Goal: Navigation & Orientation: Find specific page/section

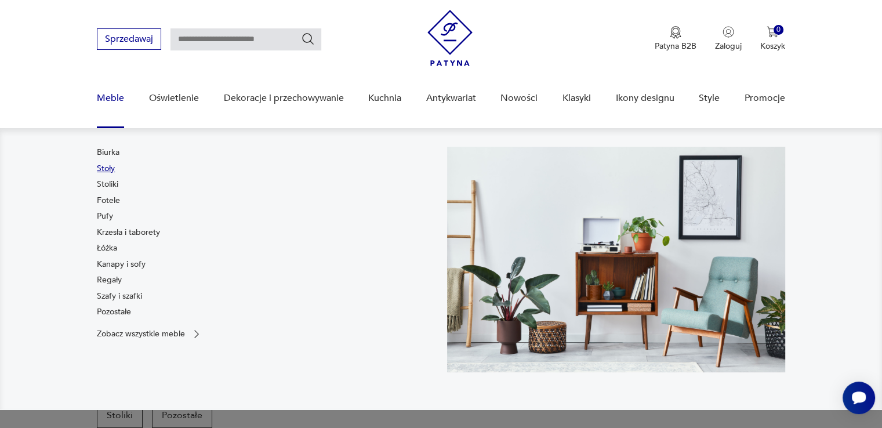
click at [104, 165] on link "Stoły" at bounding box center [106, 169] width 18 height 12
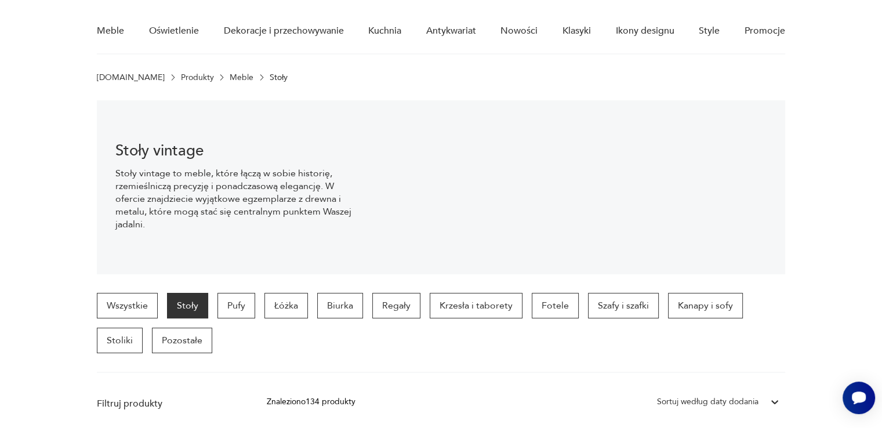
scroll to position [174, 0]
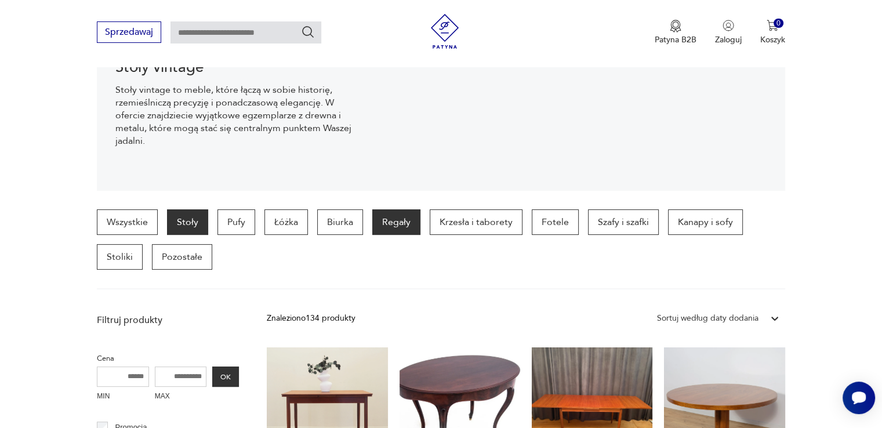
click at [387, 228] on p "Regały" at bounding box center [396, 222] width 48 height 26
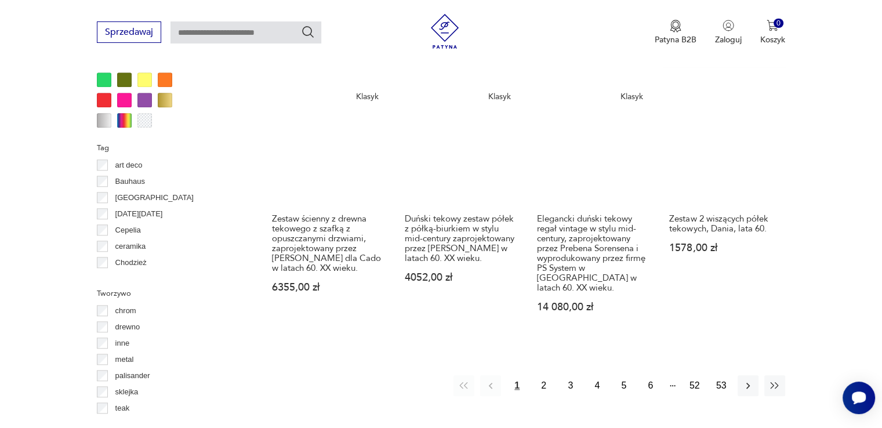
scroll to position [1177, 0]
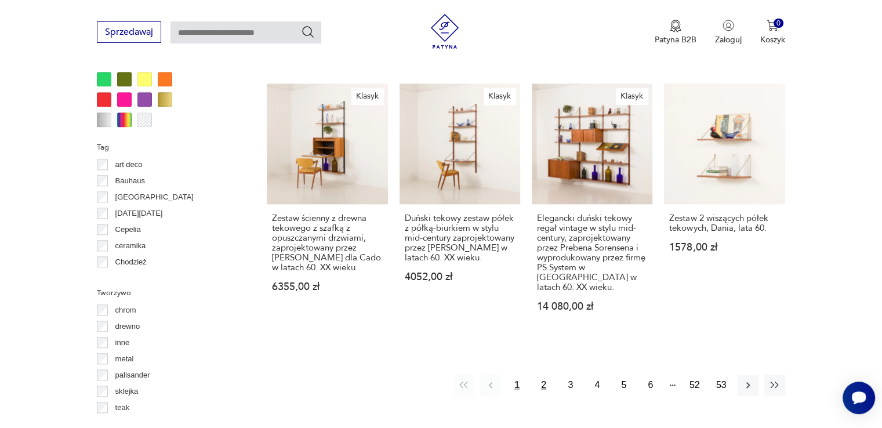
click at [543, 375] on button "2" at bounding box center [544, 385] width 21 height 21
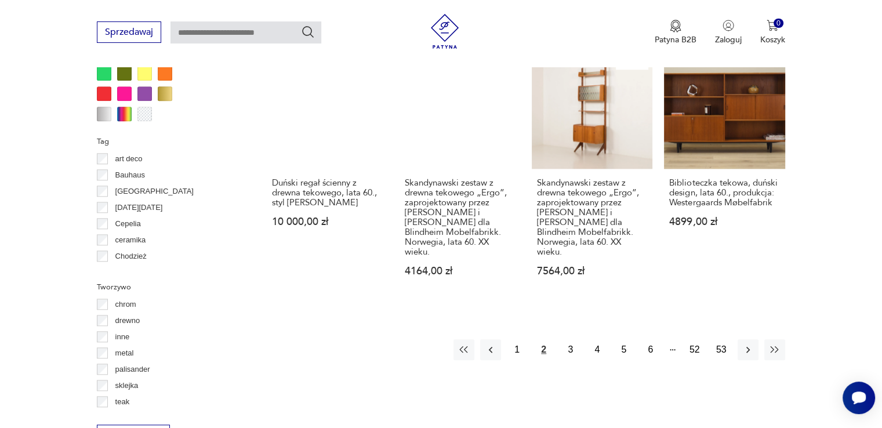
scroll to position [1177, 0]
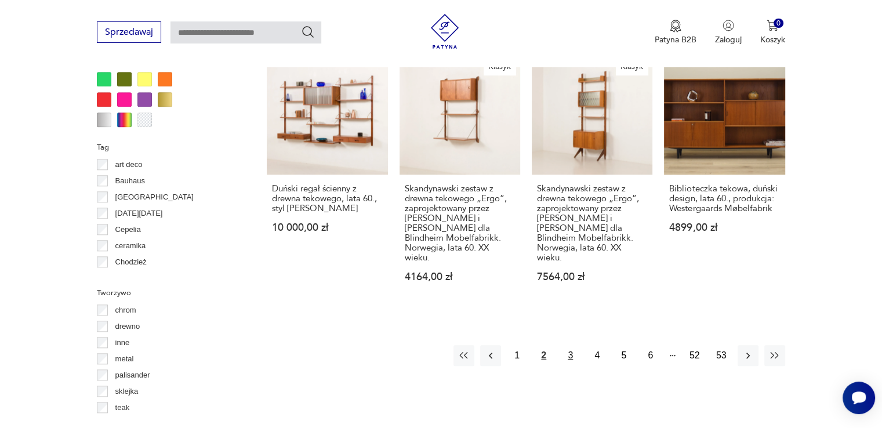
click at [570, 345] on button "3" at bounding box center [570, 355] width 21 height 21
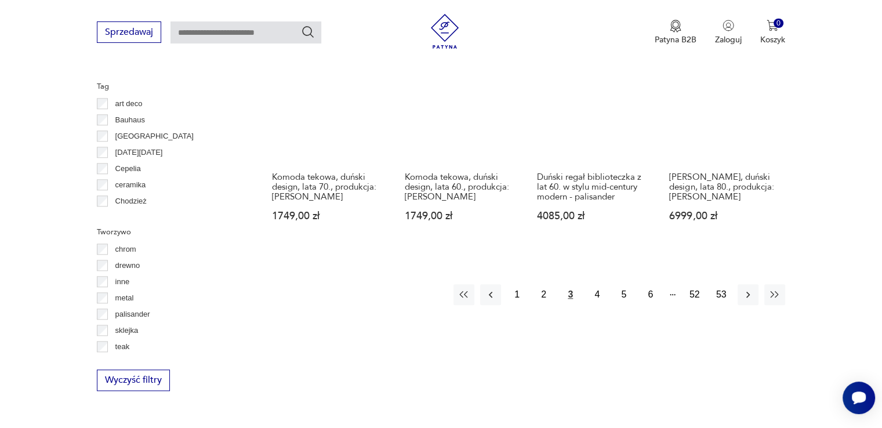
scroll to position [1351, 0]
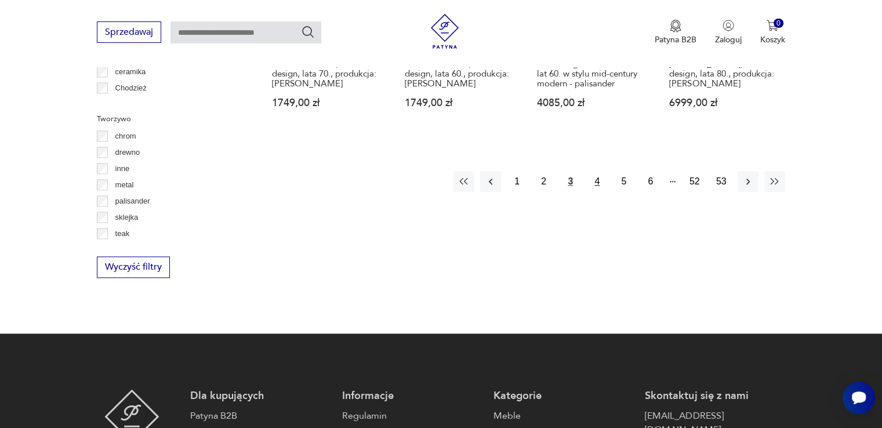
click at [597, 171] on button "4" at bounding box center [597, 181] width 21 height 21
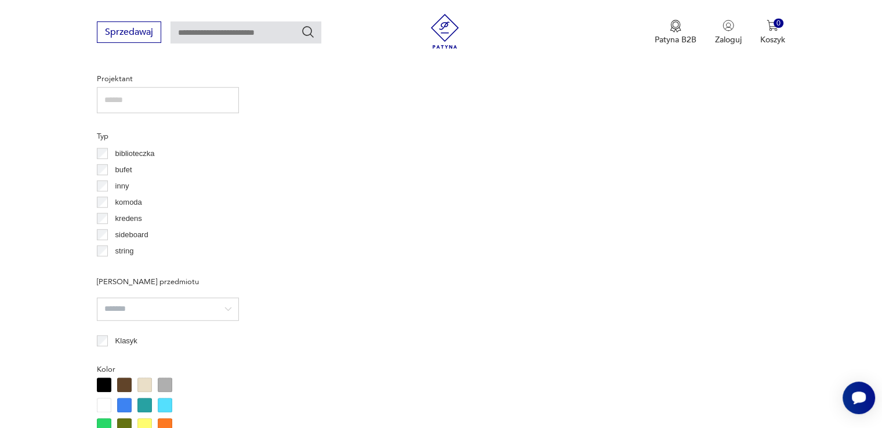
scroll to position [307, 0]
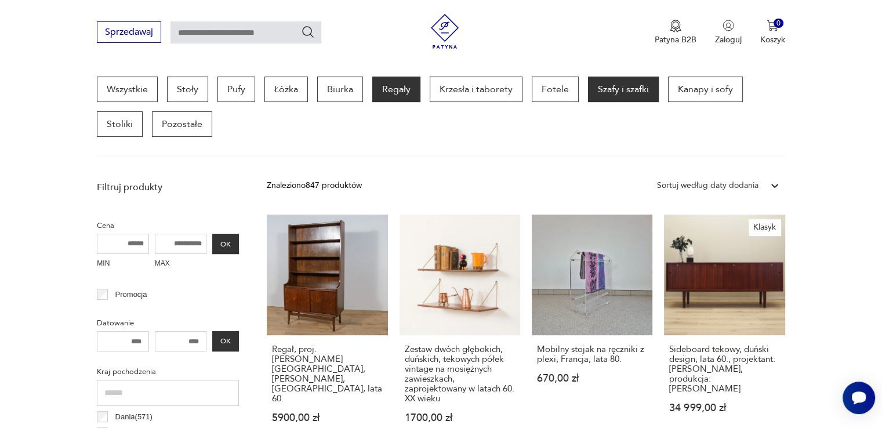
click at [615, 90] on p "Szafy i szafki" at bounding box center [623, 90] width 71 height 26
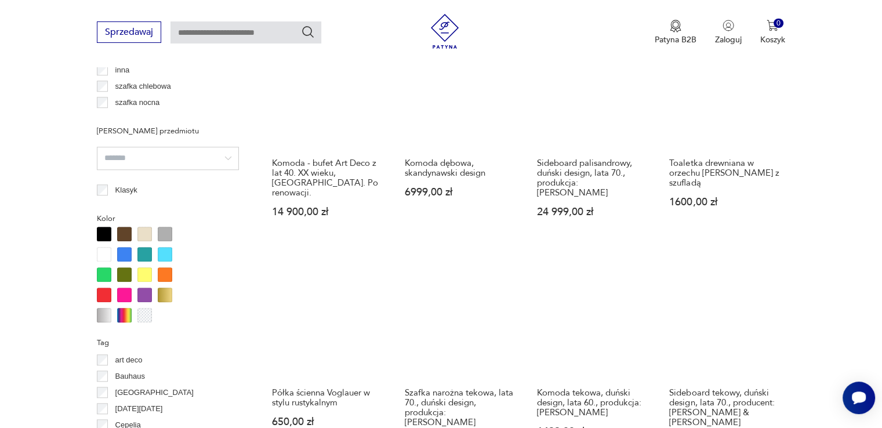
scroll to position [1061, 0]
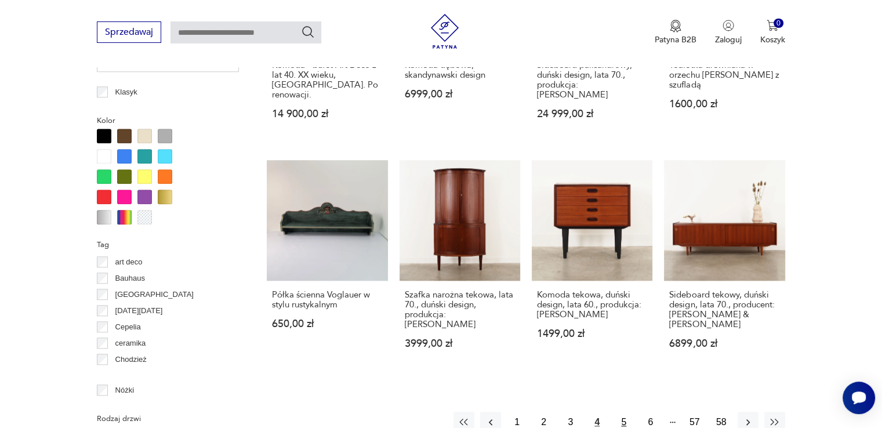
click at [622, 412] on button "5" at bounding box center [624, 422] width 21 height 21
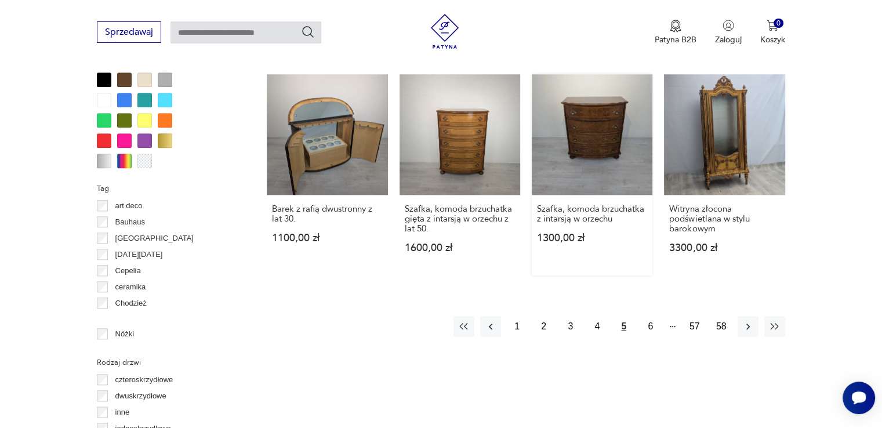
scroll to position [1119, 0]
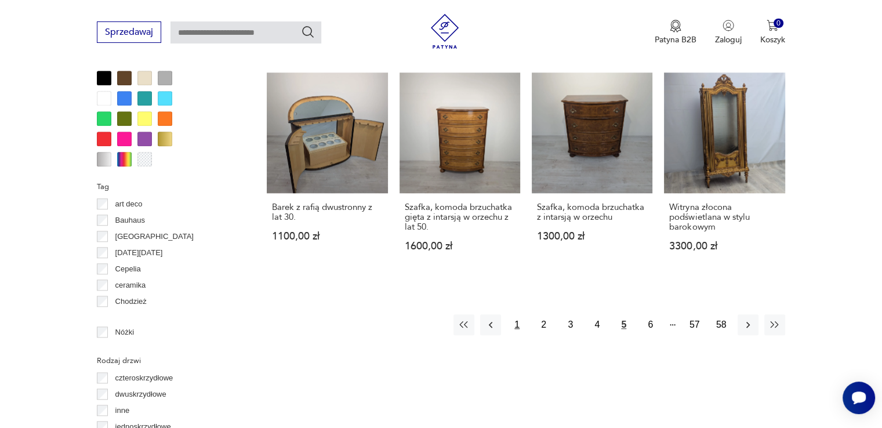
click at [517, 322] on button "1" at bounding box center [517, 324] width 21 height 21
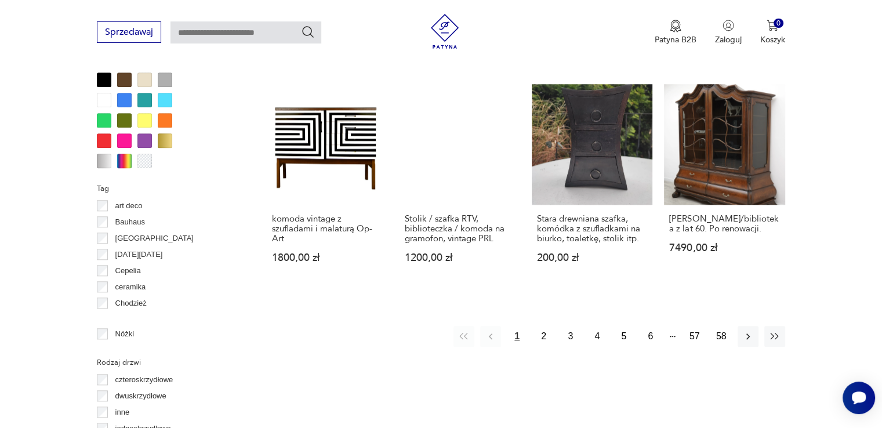
scroll to position [1119, 0]
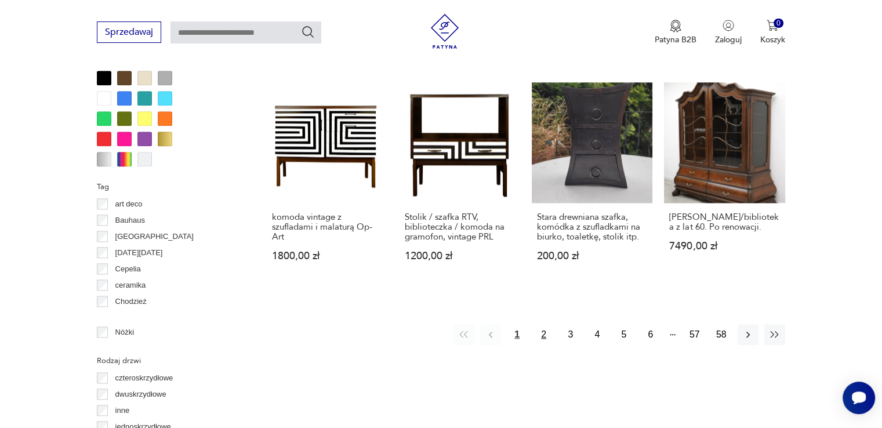
click at [544, 325] on button "2" at bounding box center [544, 334] width 21 height 21
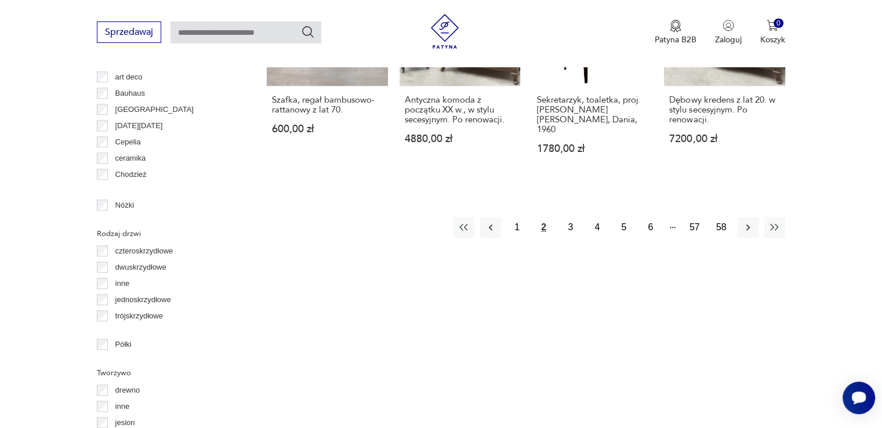
scroll to position [1177, 0]
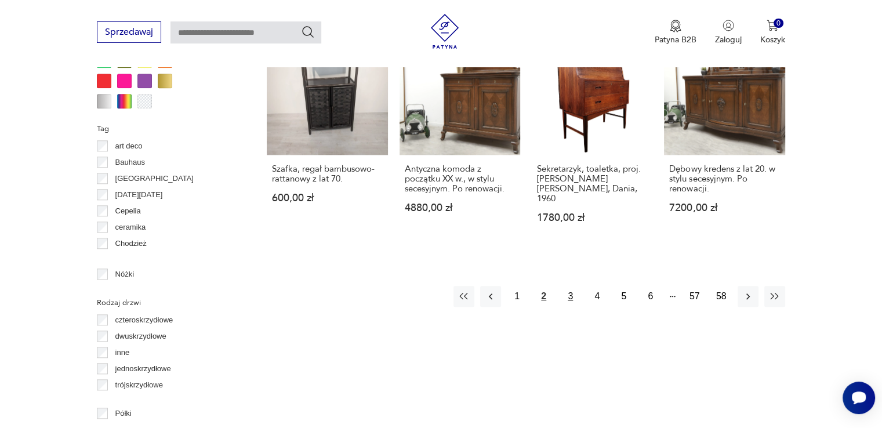
click at [572, 286] on button "3" at bounding box center [570, 296] width 21 height 21
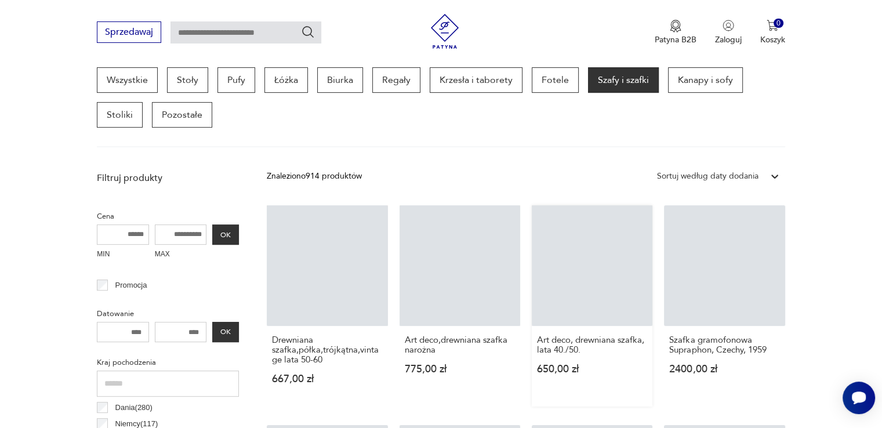
scroll to position [307, 0]
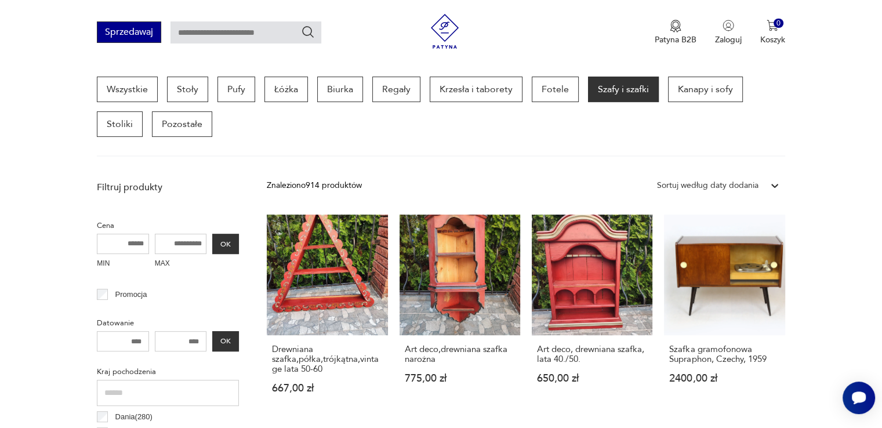
click at [128, 28] on button "Sprzedawaj" at bounding box center [129, 31] width 64 height 21
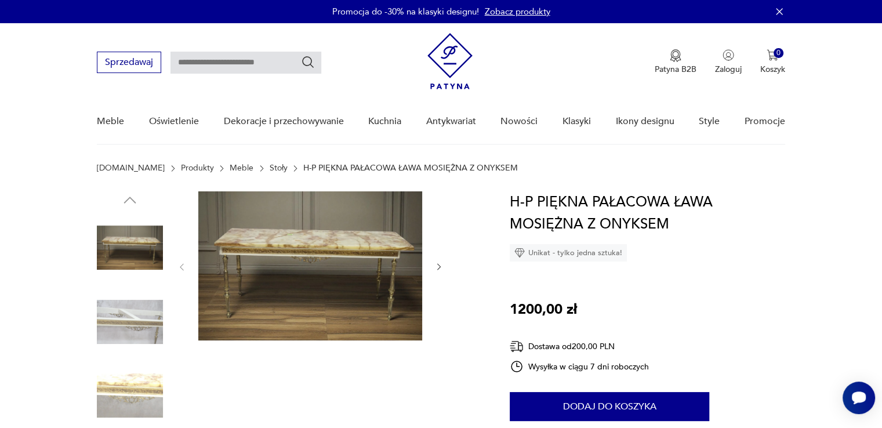
click at [132, 316] on img at bounding box center [130, 322] width 66 height 66
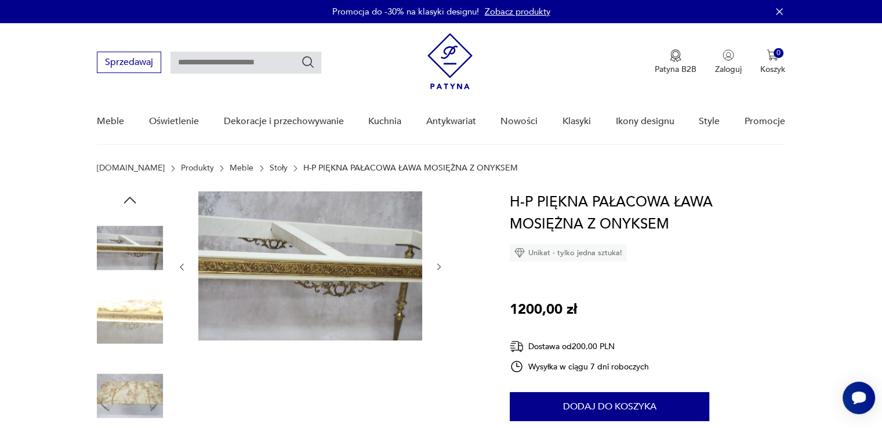
click at [128, 393] on img at bounding box center [130, 396] width 66 height 66
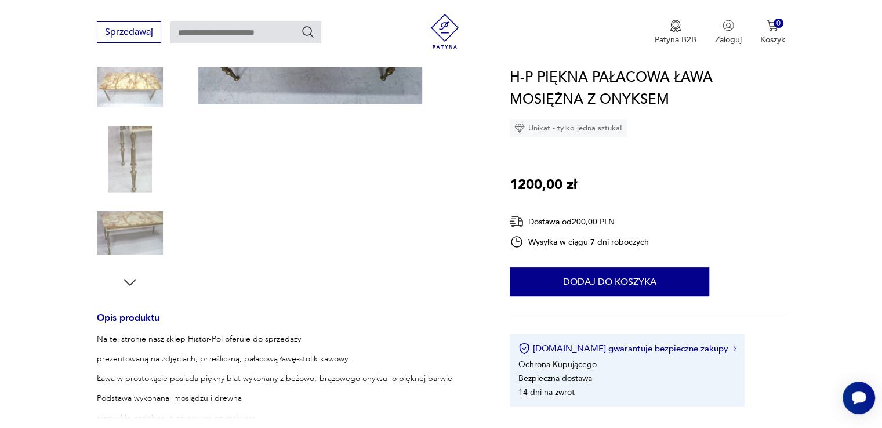
scroll to position [174, 0]
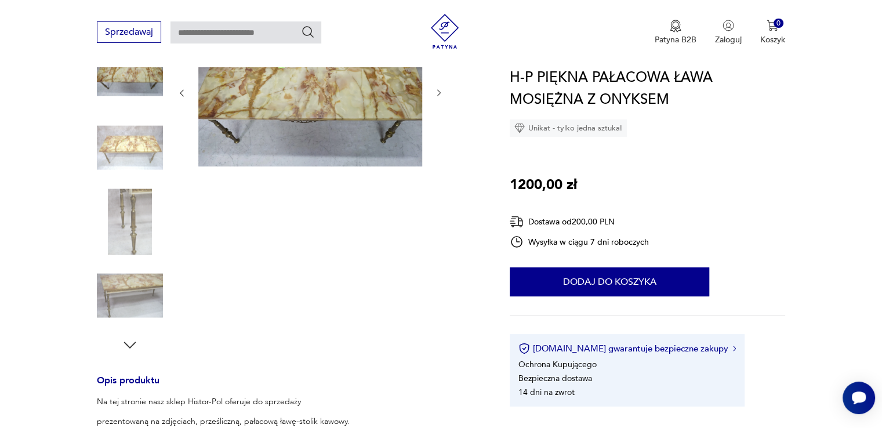
click at [140, 213] on img at bounding box center [130, 222] width 66 height 66
